Goal: Book appointment/travel/reservation

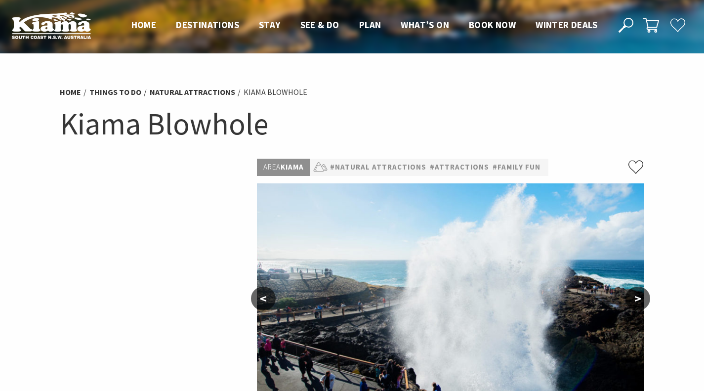
scroll to position [107, 0]
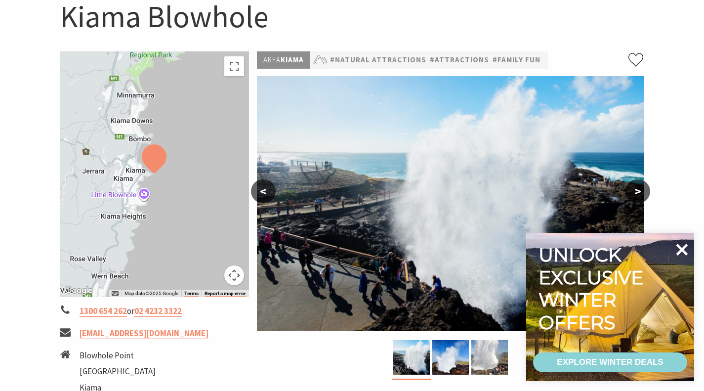
click at [682, 252] on icon at bounding box center [683, 250] width 12 height 12
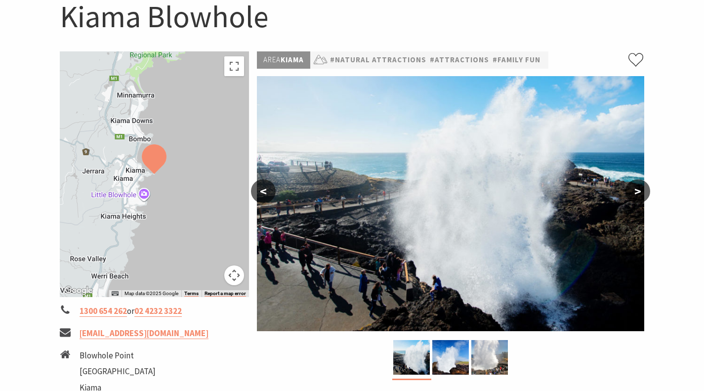
click at [642, 189] on button ">" at bounding box center [638, 191] width 25 height 24
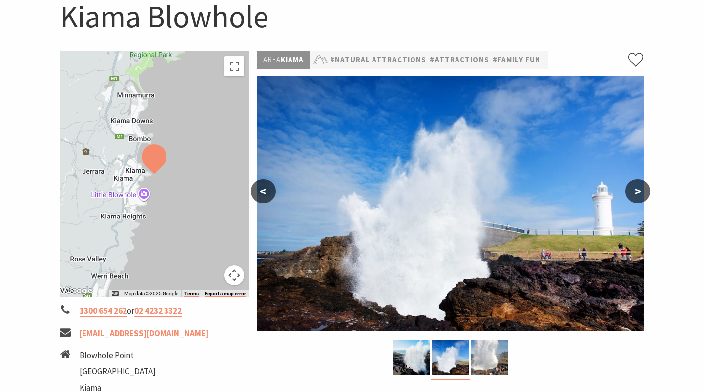
click at [642, 189] on button ">" at bounding box center [638, 191] width 25 height 24
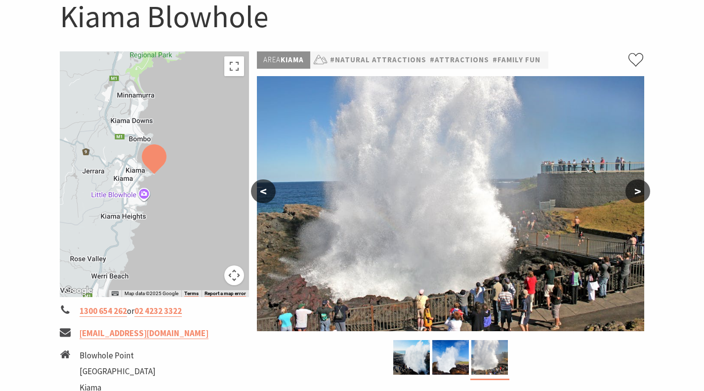
click at [642, 189] on button ">" at bounding box center [638, 191] width 25 height 24
click at [645, 193] on button ">" at bounding box center [638, 191] width 25 height 24
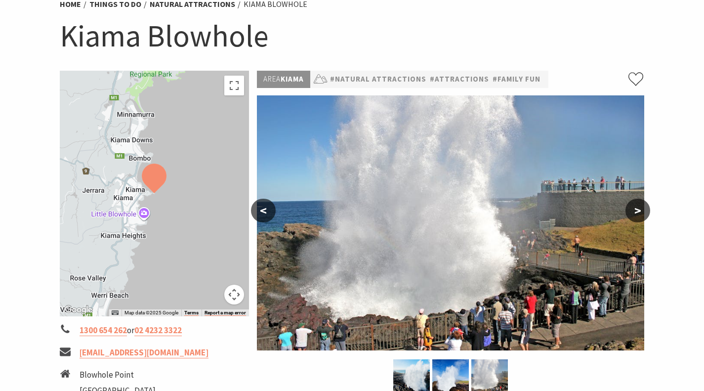
scroll to position [0, 0]
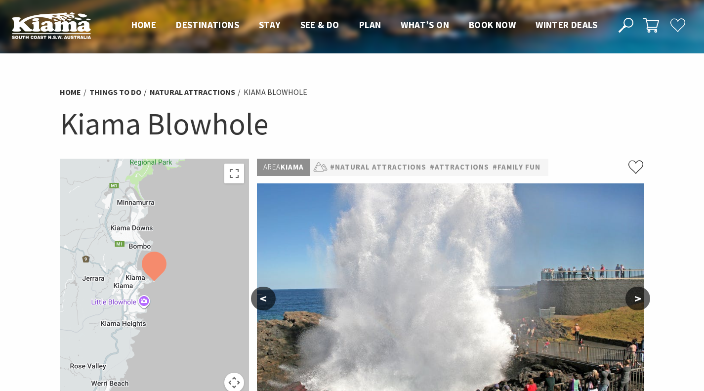
click at [496, 31] on span "Book now" at bounding box center [492, 25] width 47 height 12
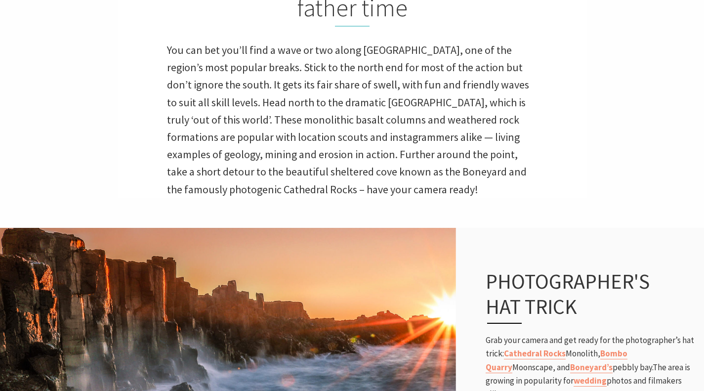
scroll to position [330, 0]
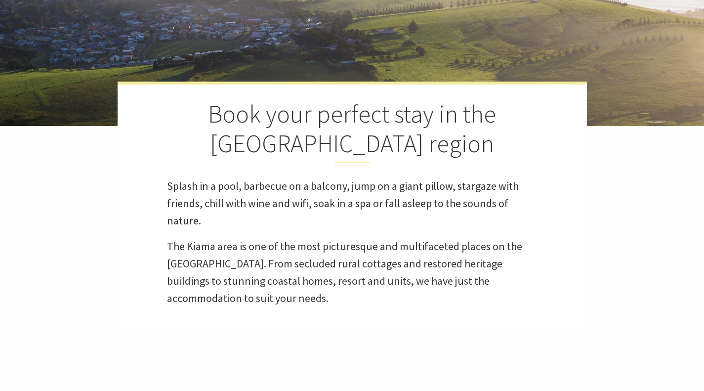
select select "3"
select select "2"
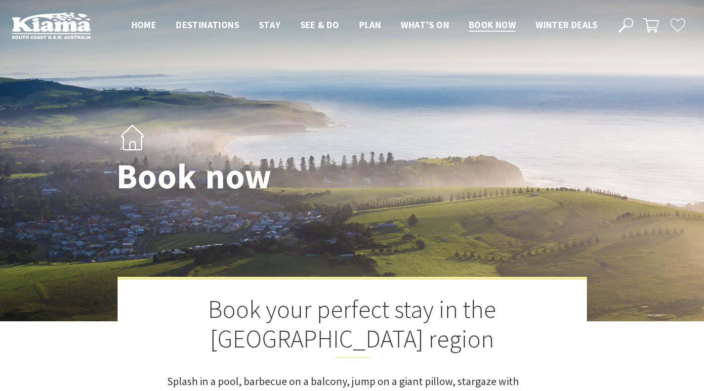
select select "3"
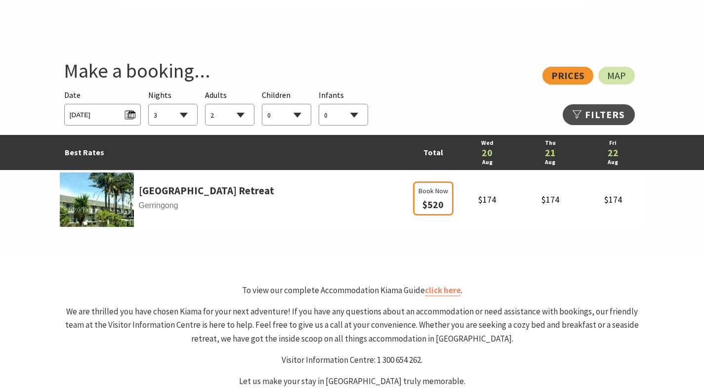
scroll to position [509, 0]
